Goal: Task Accomplishment & Management: Manage account settings

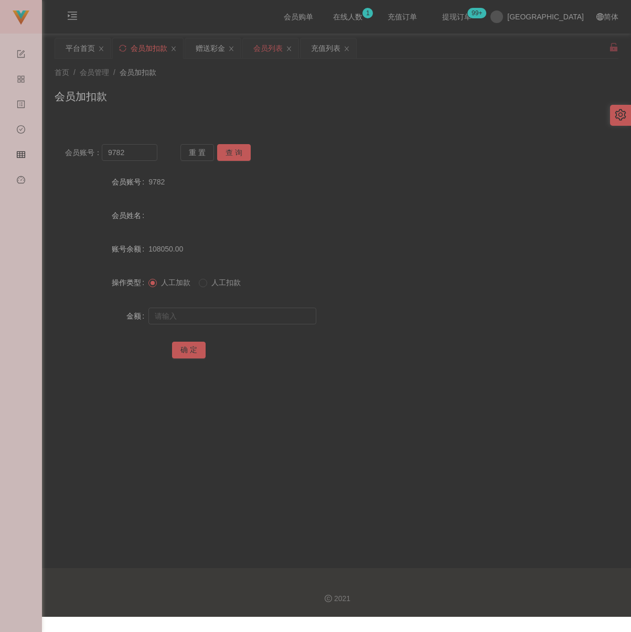
click at [260, 49] on div "会员列表" at bounding box center [267, 48] width 29 height 20
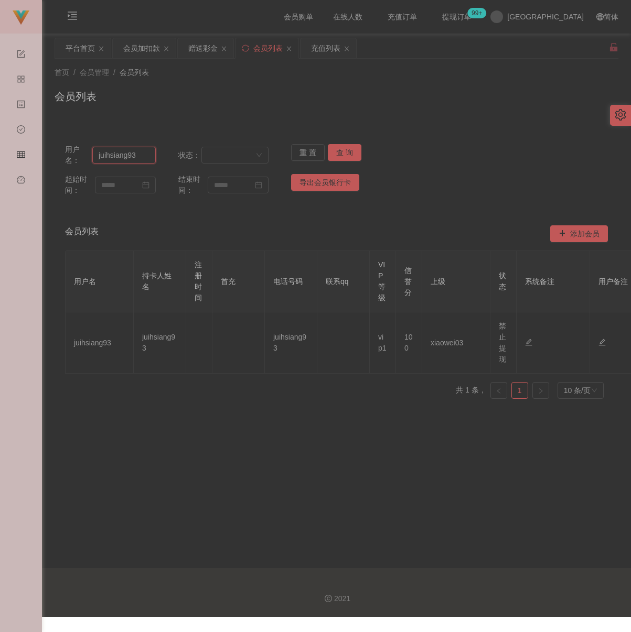
click at [149, 154] on input "juihsiang93" at bounding box center [123, 155] width 63 height 17
paste input "9782"
type input "9782"
click at [340, 154] on button "查 询" at bounding box center [345, 152] width 34 height 17
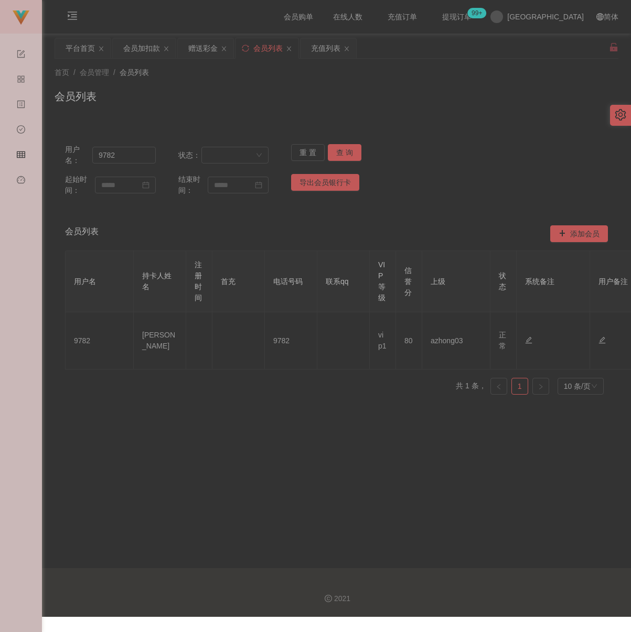
click at [566, 74] on div "首页 / 会员管理 / 会员列表 /" at bounding box center [337, 72] width 564 height 11
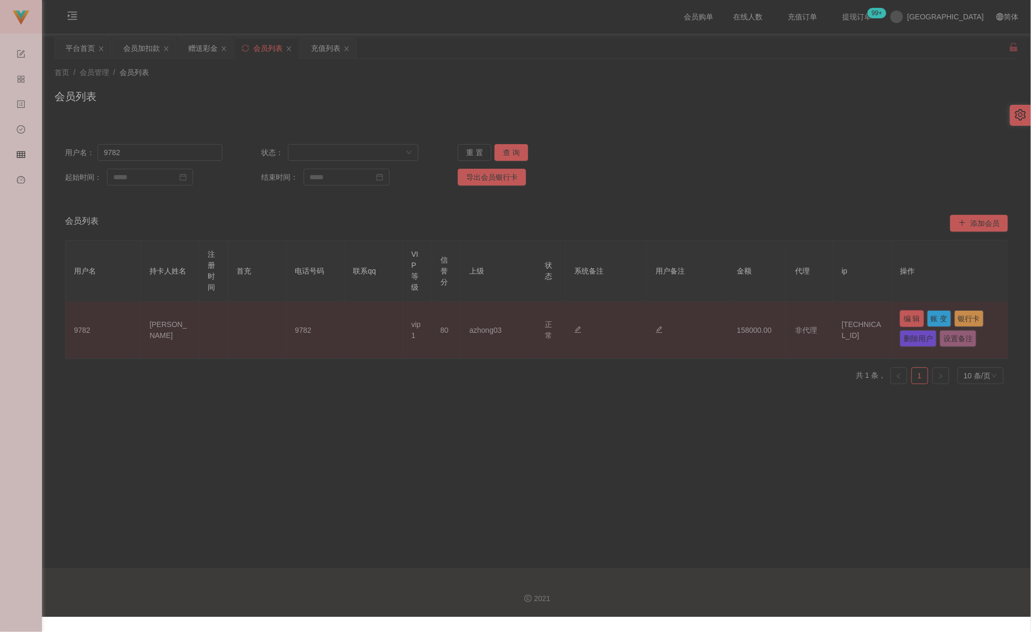
click at [630, 318] on button "编 辑" at bounding box center [912, 318] width 24 height 17
type input "9782"
type input "[PERSON_NAME]"
type input "80"
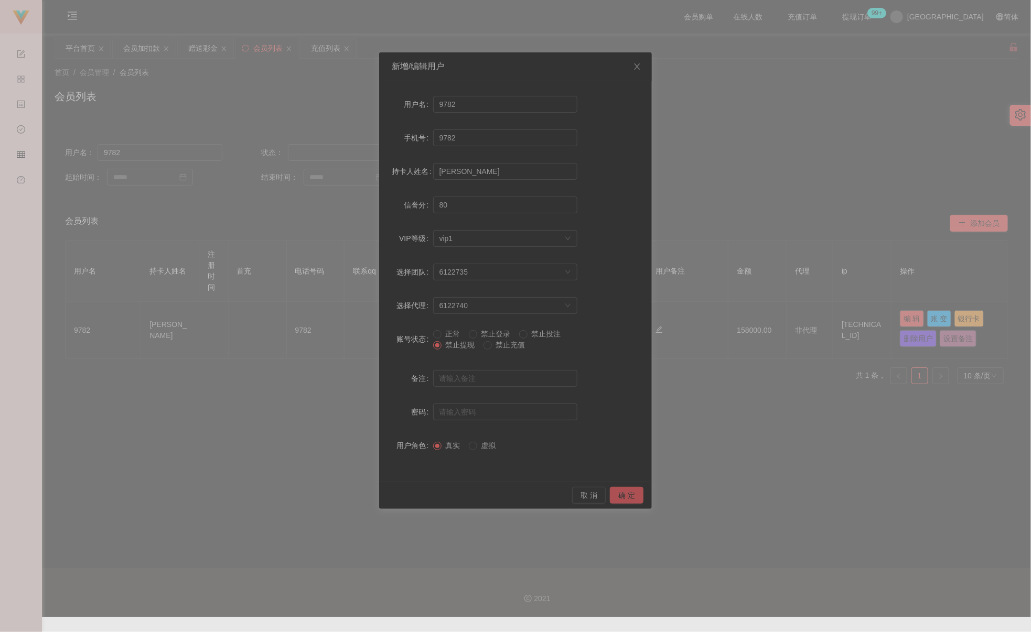
click at [620, 495] on button "确 定" at bounding box center [627, 495] width 34 height 17
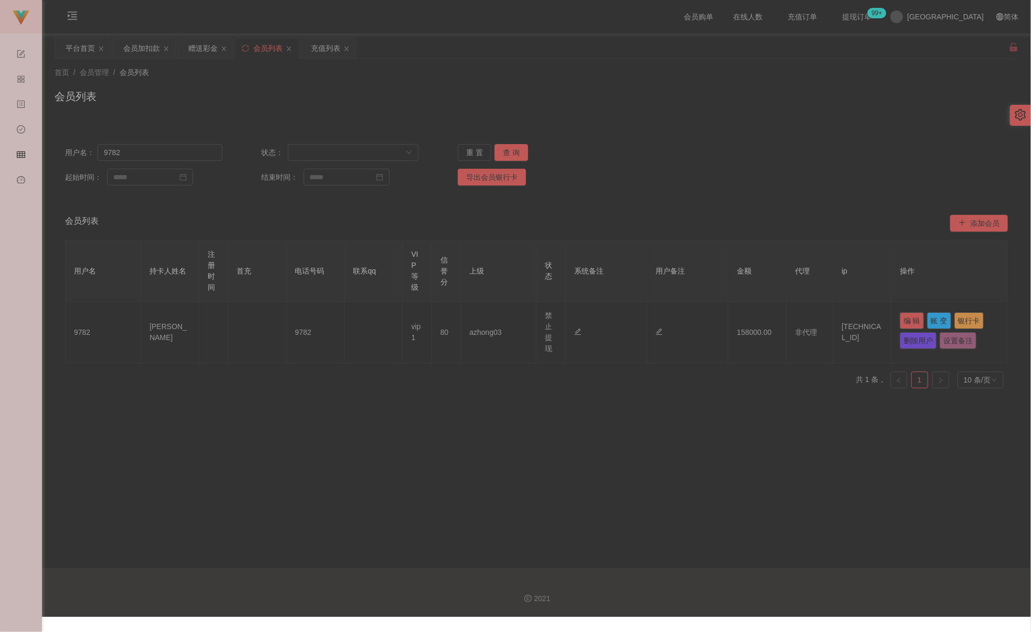
click at [630, 220] on div "会员列表 添加会员" at bounding box center [536, 224] width 943 height 34
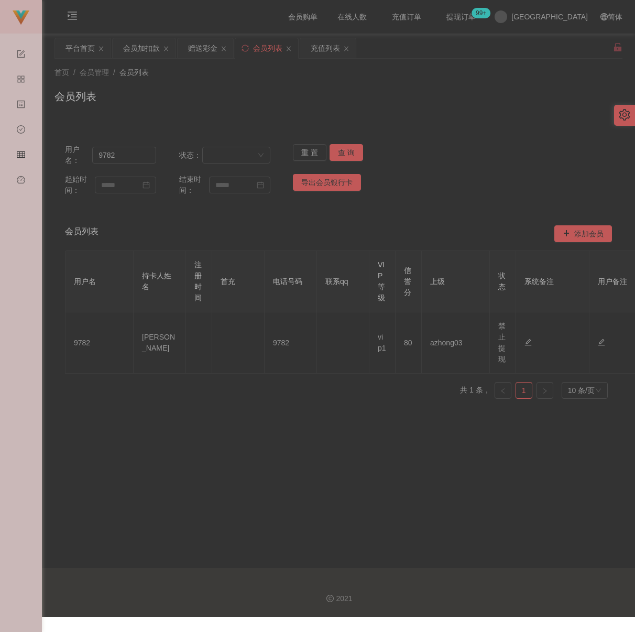
click at [392, 101] on div "会员列表" at bounding box center [339, 101] width 568 height 24
